Goal: Task Accomplishment & Management: Manage account settings

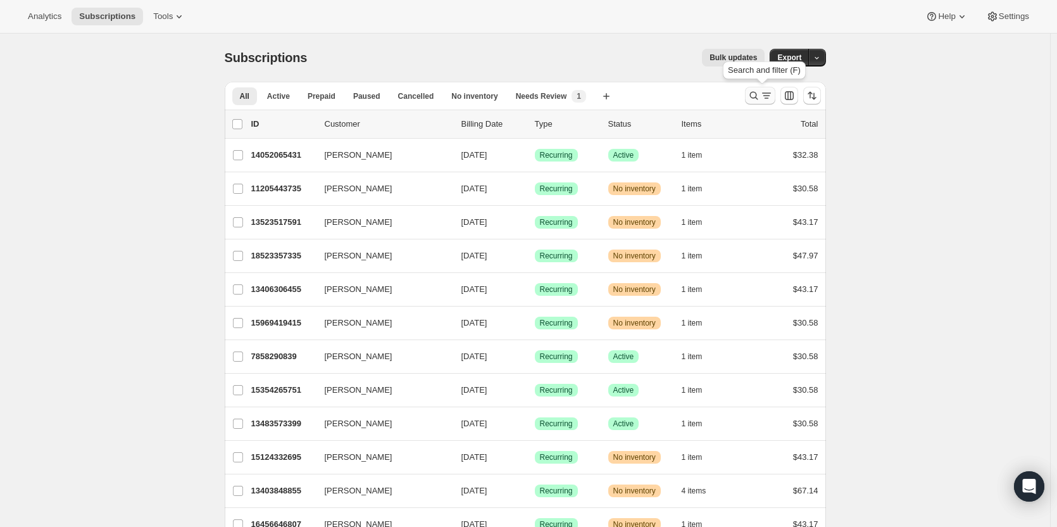
click at [758, 89] on button "Search and filter results" at bounding box center [760, 96] width 30 height 18
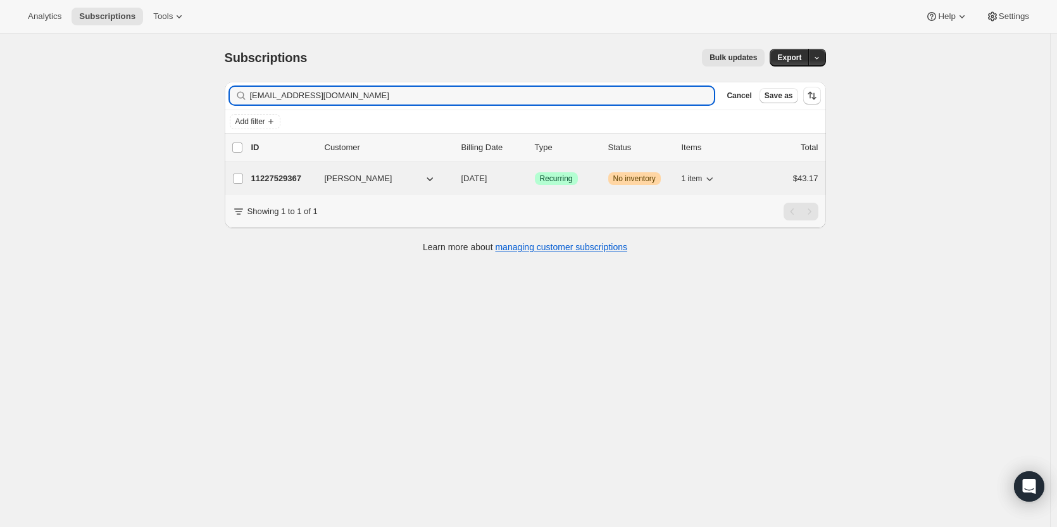
type input "[EMAIL_ADDRESS][DOMAIN_NAME]"
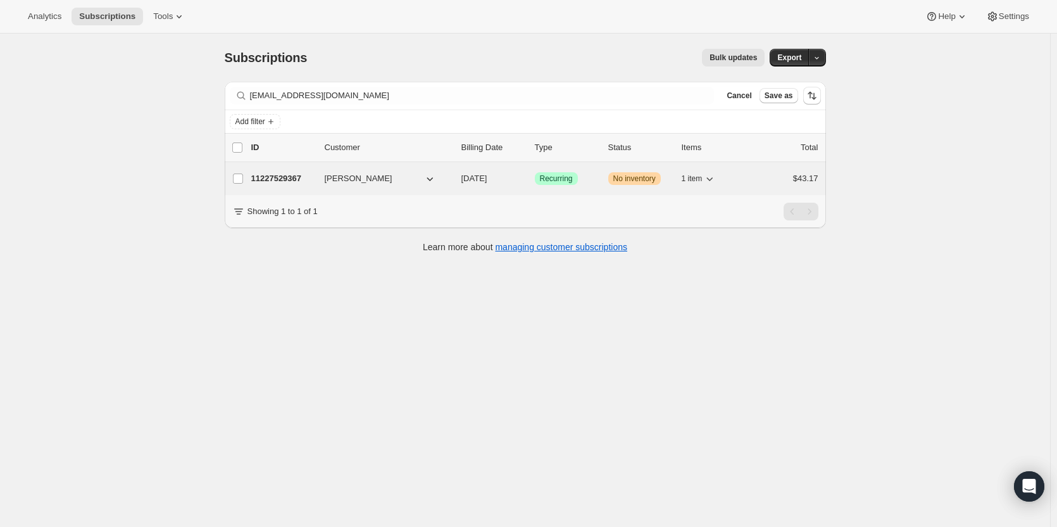
click at [291, 178] on p "11227529367" at bounding box center [282, 178] width 63 height 13
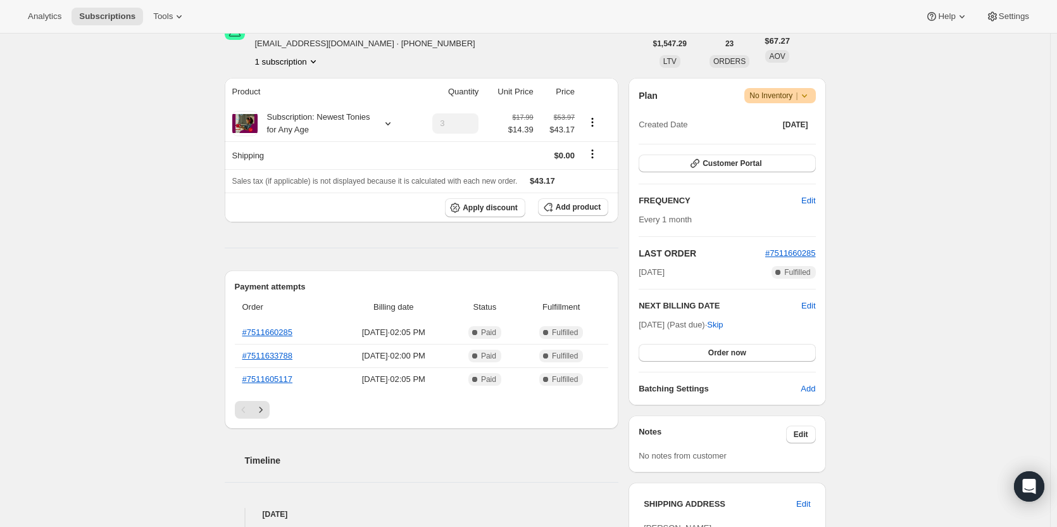
scroll to position [190, 0]
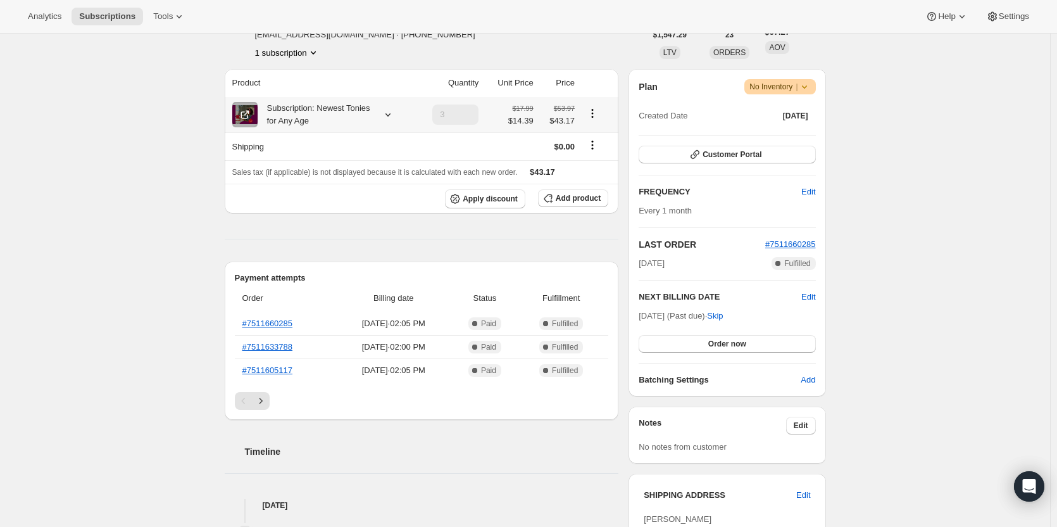
click at [389, 116] on icon at bounding box center [388, 114] width 13 height 13
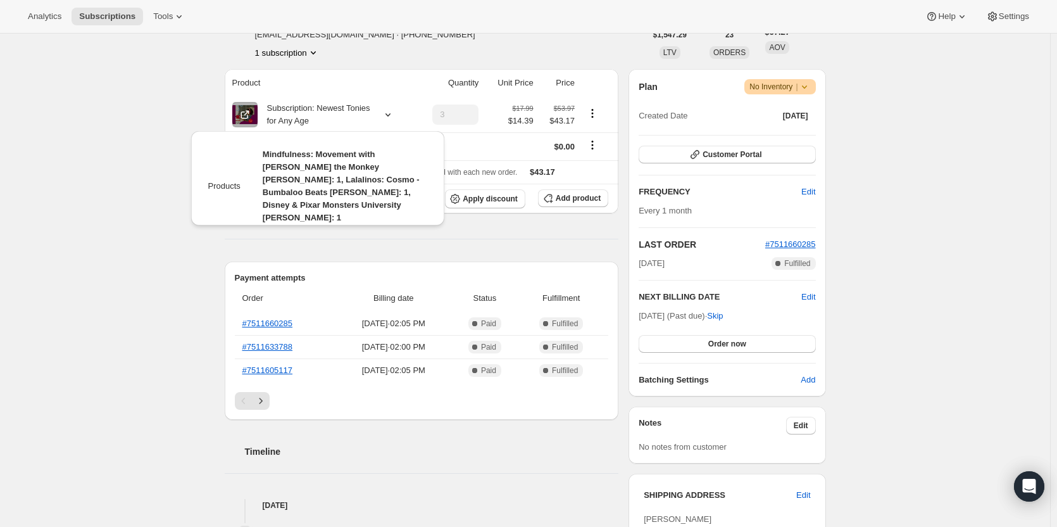
click at [968, 151] on div "Subscription #11227529367. This page is ready Subscription #11227529367 Success…" at bounding box center [525, 386] width 1050 height 1084
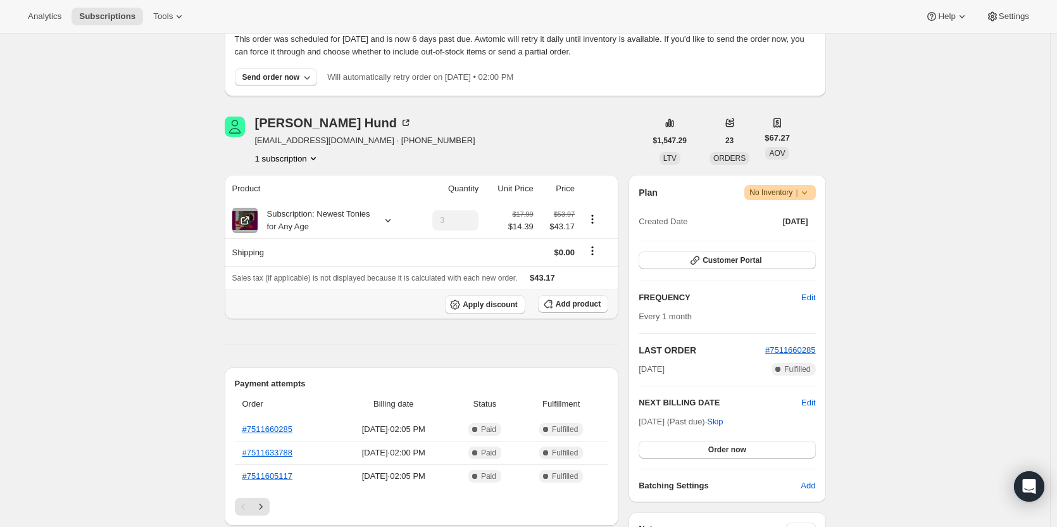
scroll to position [147, 0]
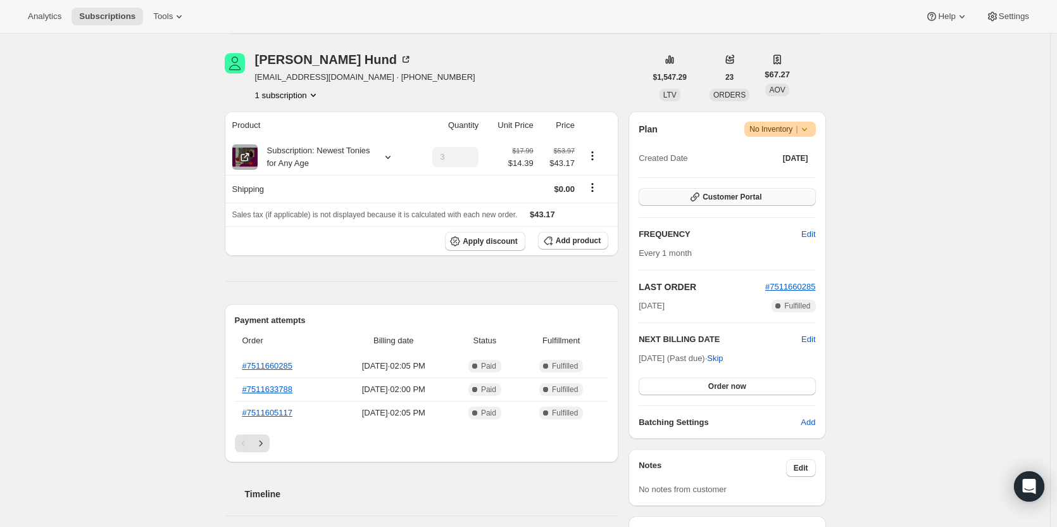
click at [737, 205] on button "Customer Portal" at bounding box center [727, 197] width 177 height 18
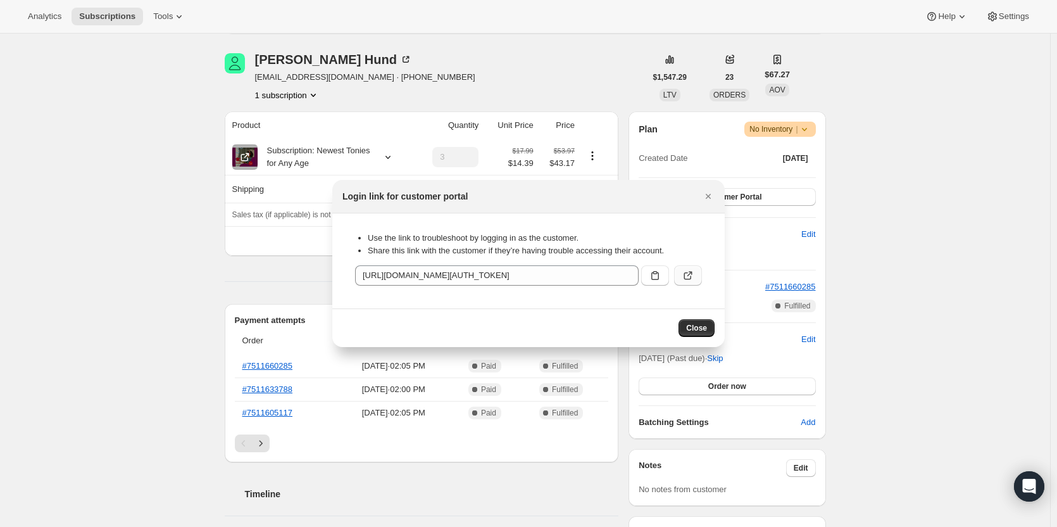
click at [684, 275] on icon ":rcd:" at bounding box center [688, 275] width 13 height 13
